Goal: Task Accomplishment & Management: Manage account settings

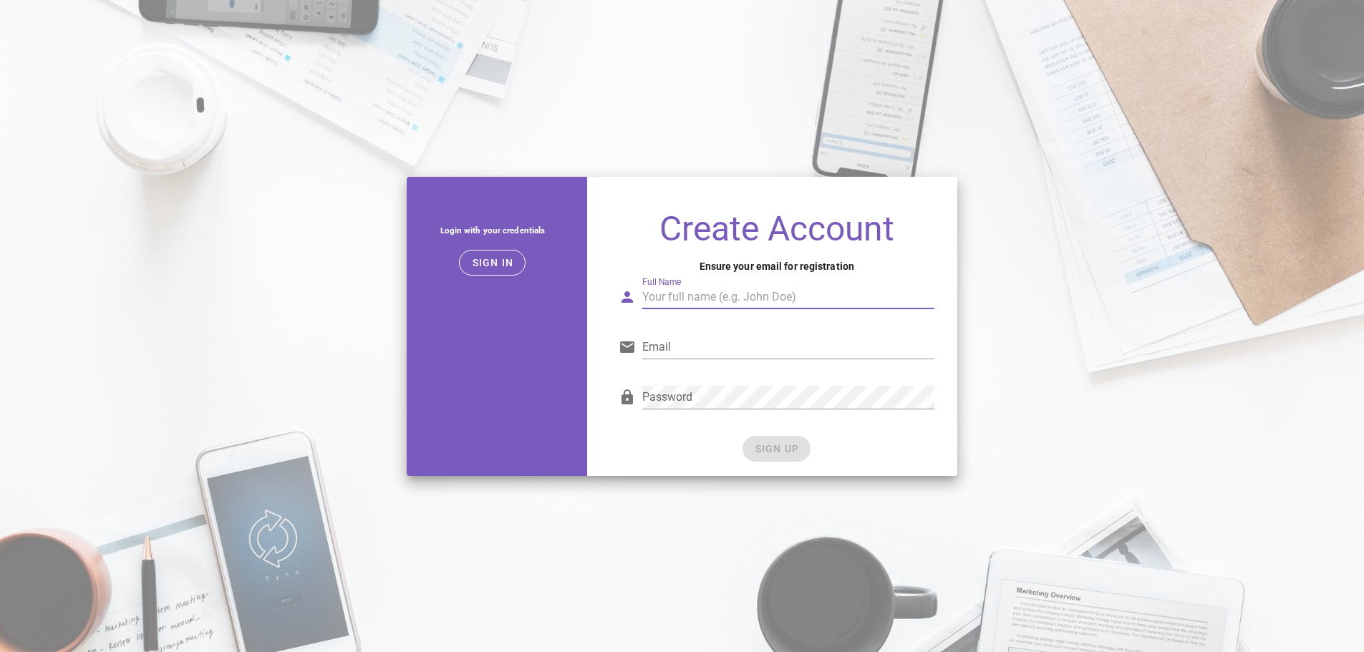
click at [740, 300] on input "Full Name" at bounding box center [788, 297] width 292 height 23
click at [708, 305] on input "Full Name" at bounding box center [788, 297] width 292 height 23
type input "Anirudh"
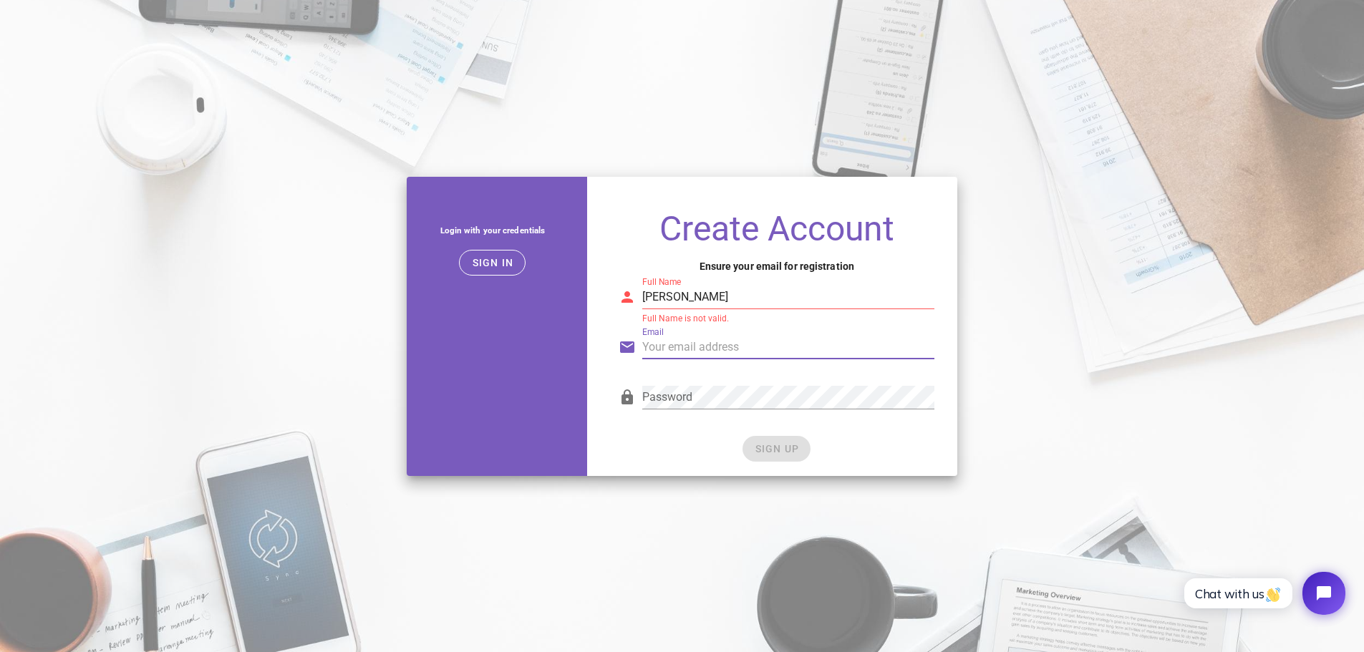
click at [733, 346] on input "Email" at bounding box center [788, 347] width 292 height 23
type input "anirudh90hyd@gmail.com"
click at [717, 411] on div "Password" at bounding box center [788, 405] width 292 height 39
click at [714, 299] on input "Anirudh" at bounding box center [788, 297] width 292 height 23
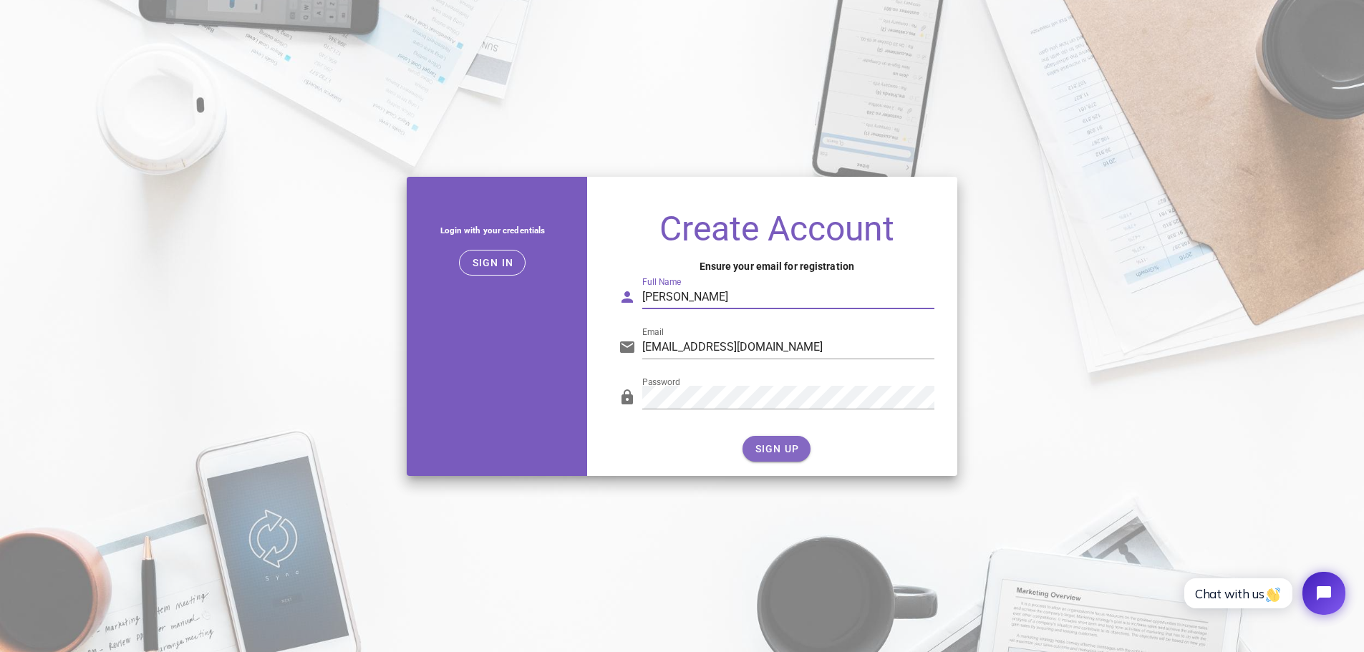
type input "Anirudh soni"
click at [780, 449] on span "SIGN UP" at bounding box center [776, 448] width 45 height 11
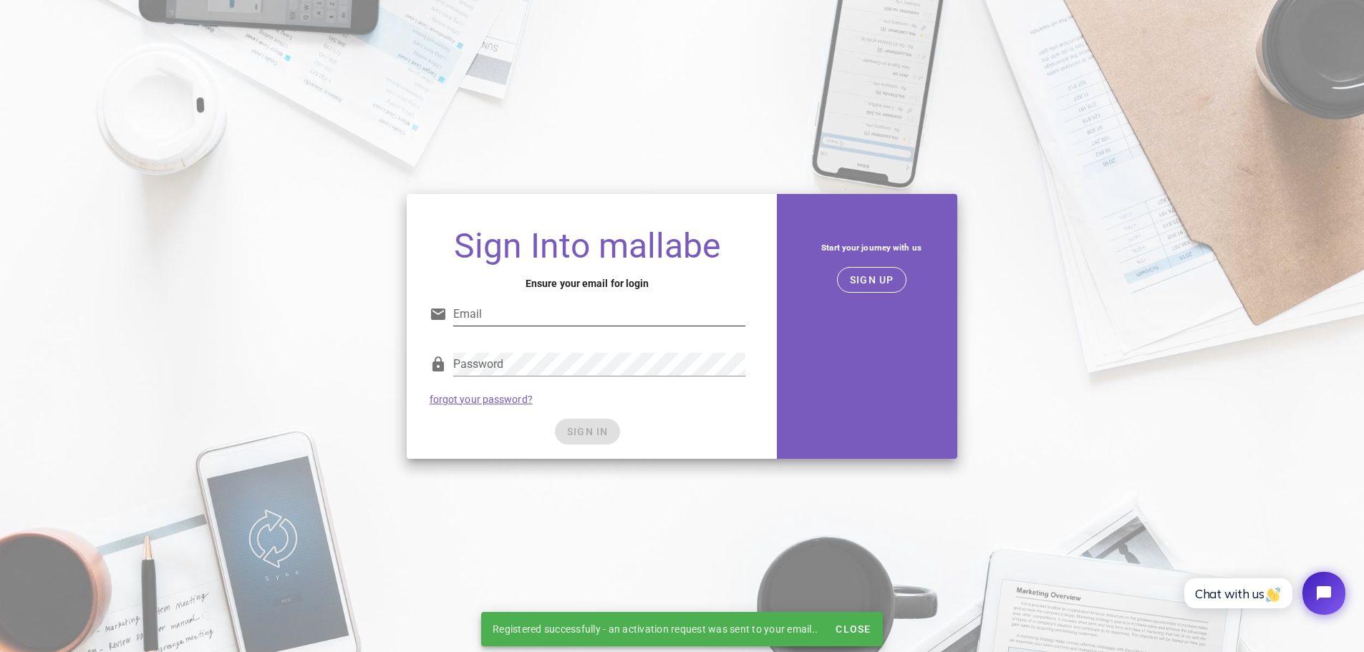
click at [483, 310] on input "Email" at bounding box center [599, 314] width 292 height 23
type input "anirudh90hyd@gmail.com"
click at [485, 357] on div "Password" at bounding box center [599, 364] width 292 height 23
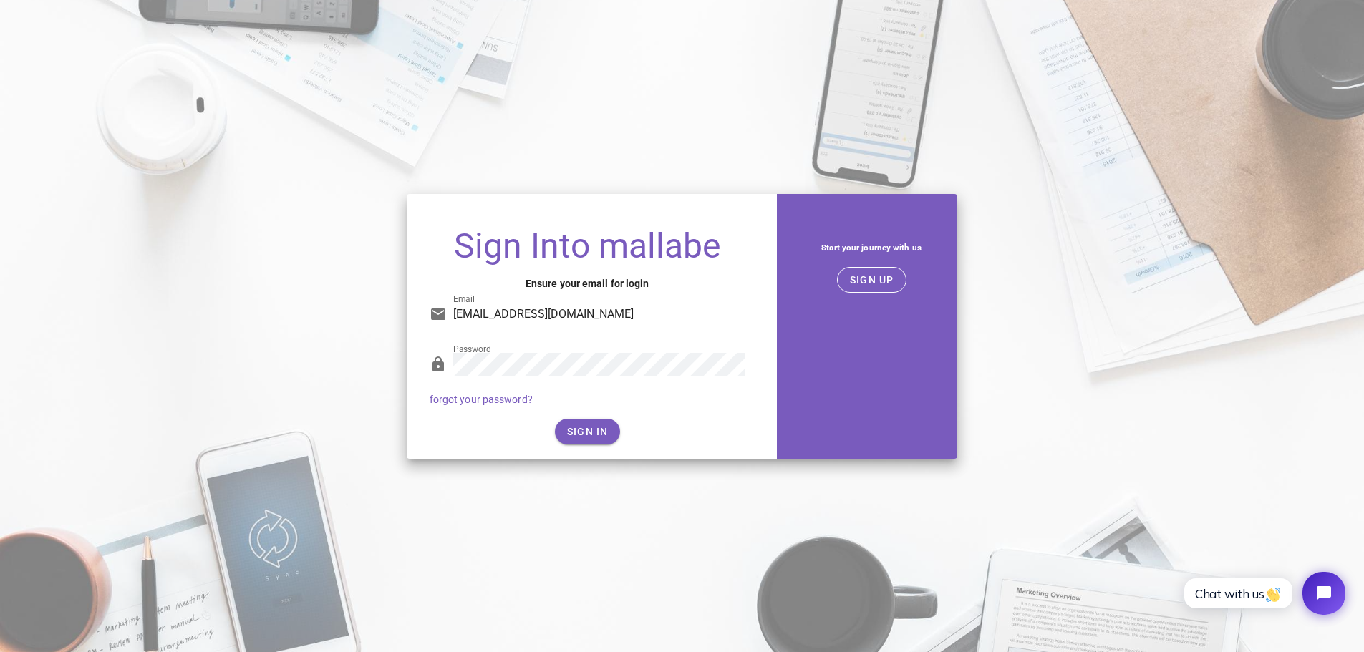
click at [596, 434] on div "SIGN IN" at bounding box center [588, 432] width 316 height 26
drag, startPoint x: 474, startPoint y: 437, endPoint x: 486, endPoint y: 429, distance: 14.5
click at [474, 437] on div "SIGN IN" at bounding box center [588, 432] width 316 height 26
click at [576, 437] on span "SIGN IN" at bounding box center [587, 431] width 42 height 11
click at [586, 432] on span "SIGN IN" at bounding box center [587, 431] width 42 height 11
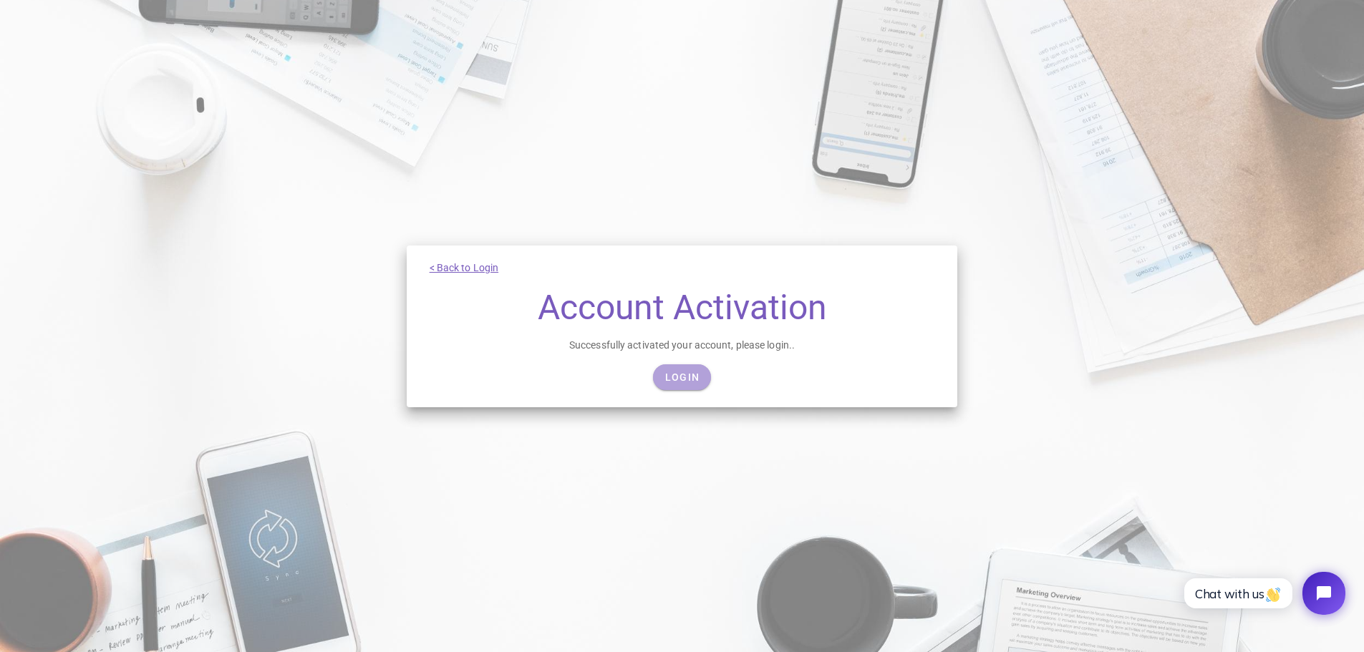
click at [694, 375] on span "Login" at bounding box center [681, 377] width 35 height 11
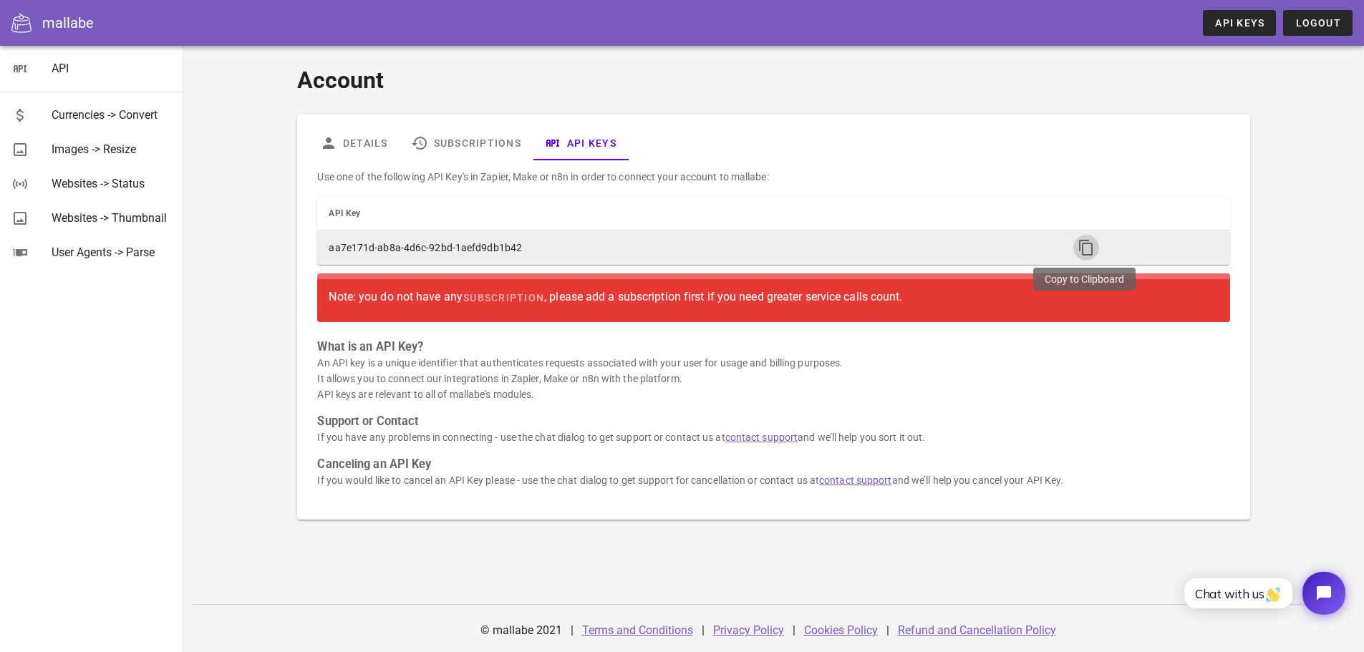
click at [1077, 246] on icon "button" at bounding box center [1085, 247] width 17 height 17
